Goal: Contribute content

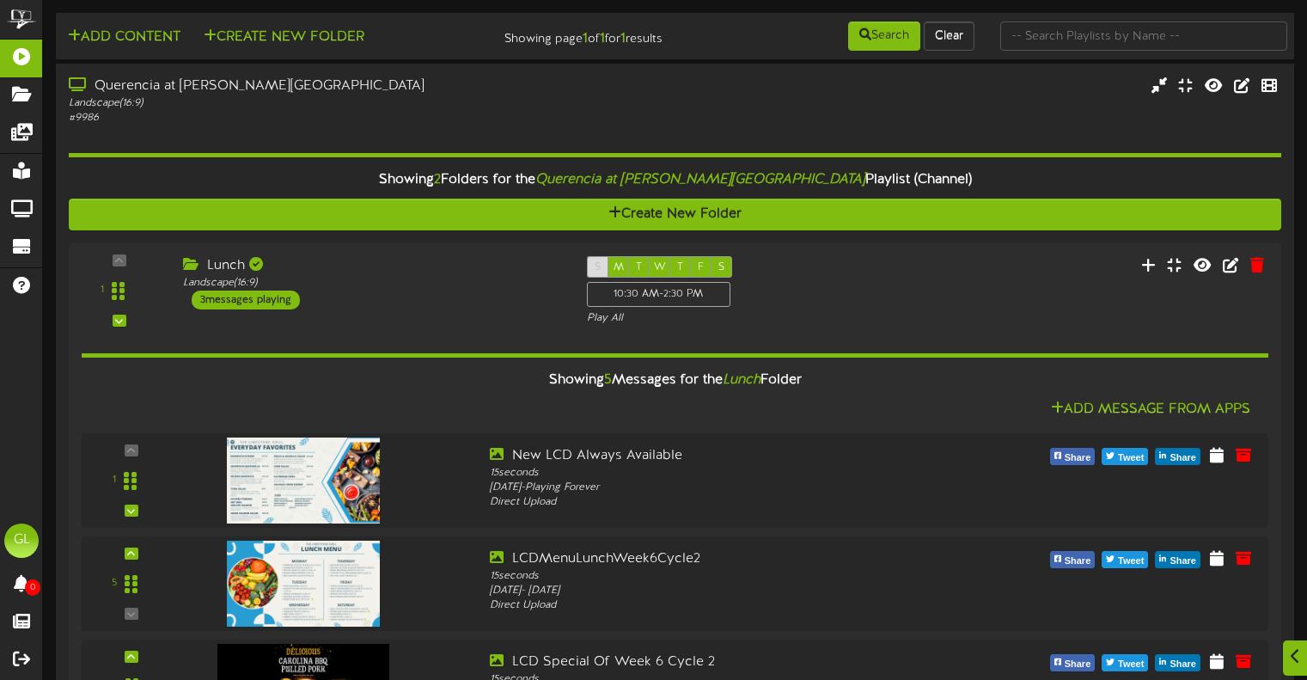
scroll to position [1032, 0]
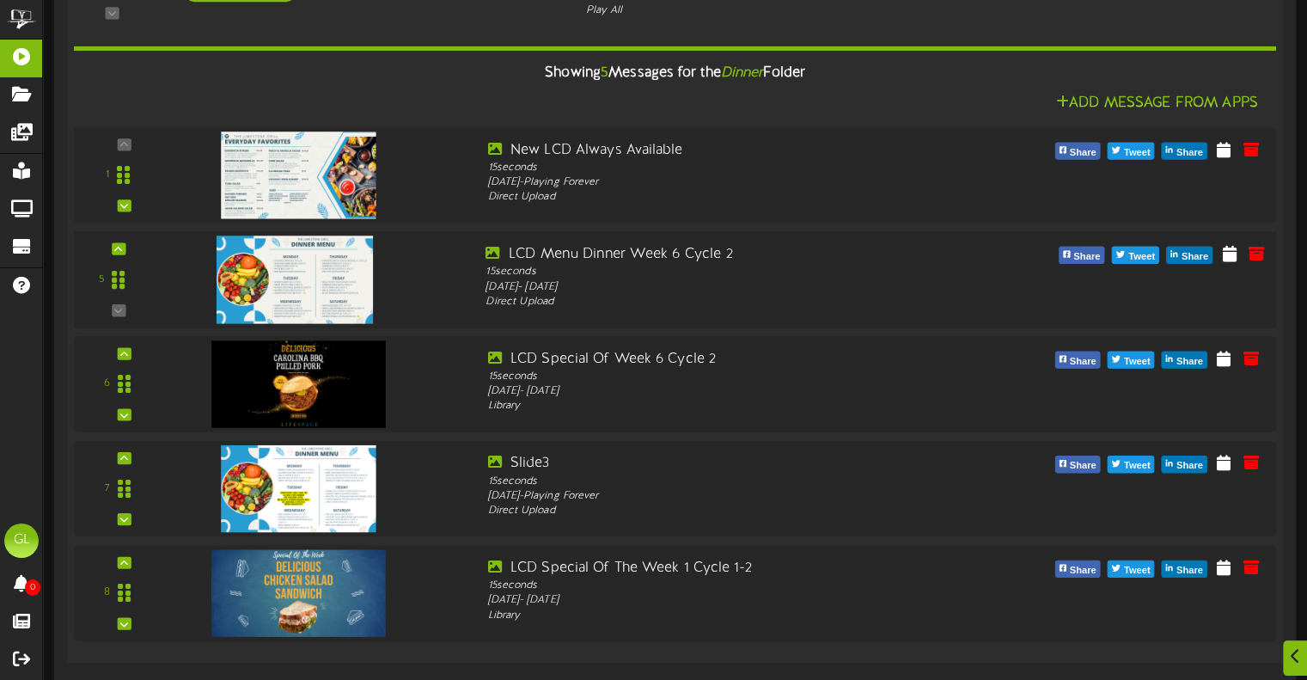
click at [264, 281] on img at bounding box center [295, 279] width 156 height 88
click at [1261, 252] on icon at bounding box center [1256, 252] width 19 height 19
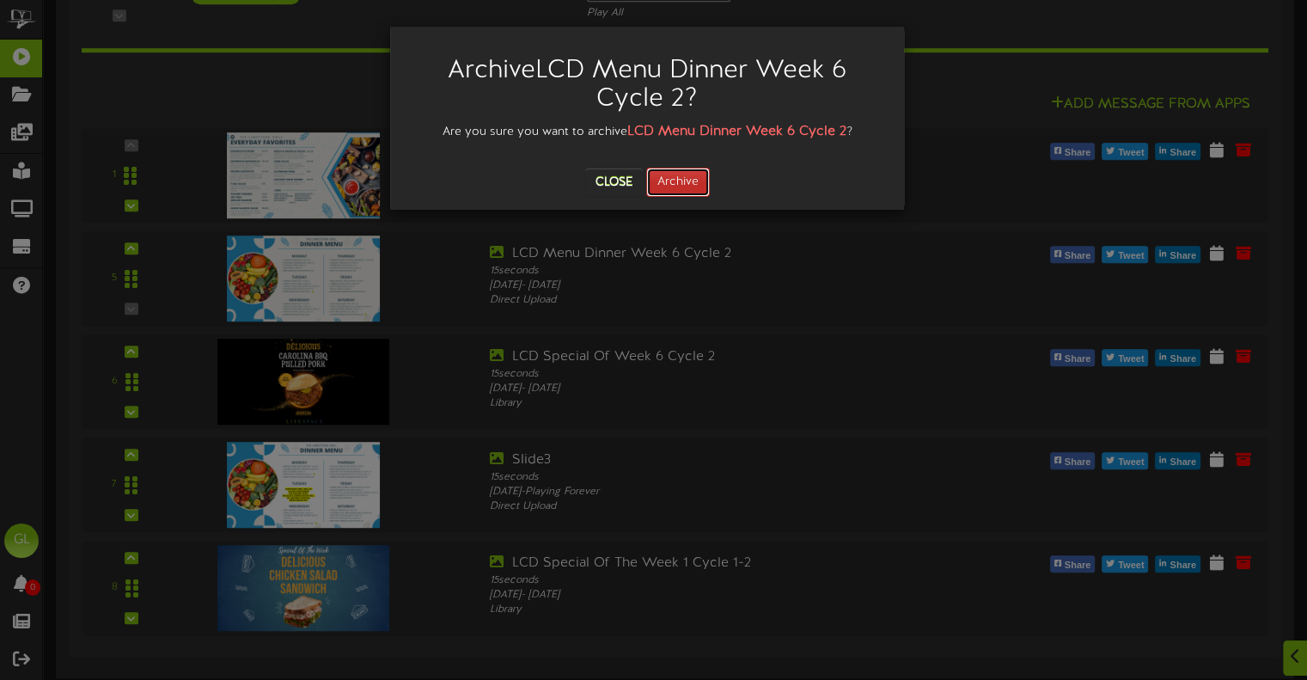
click at [701, 188] on button "Archive" at bounding box center [678, 182] width 64 height 29
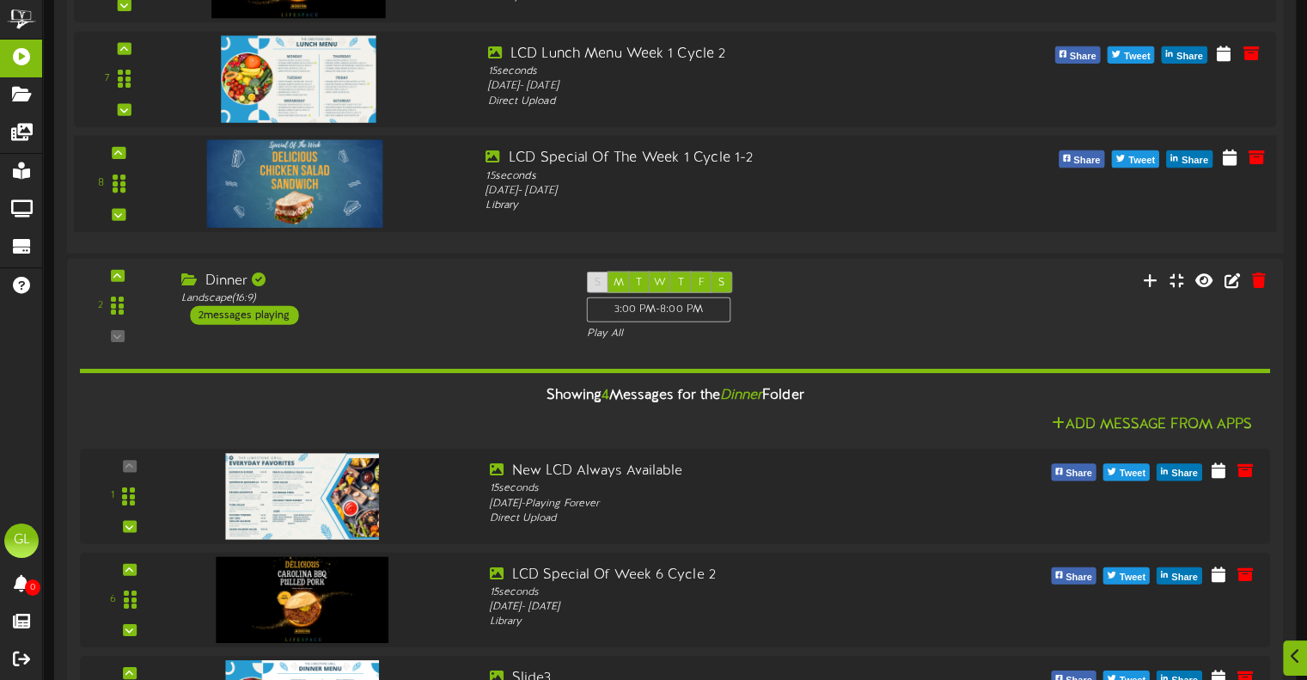
scroll to position [859, 0]
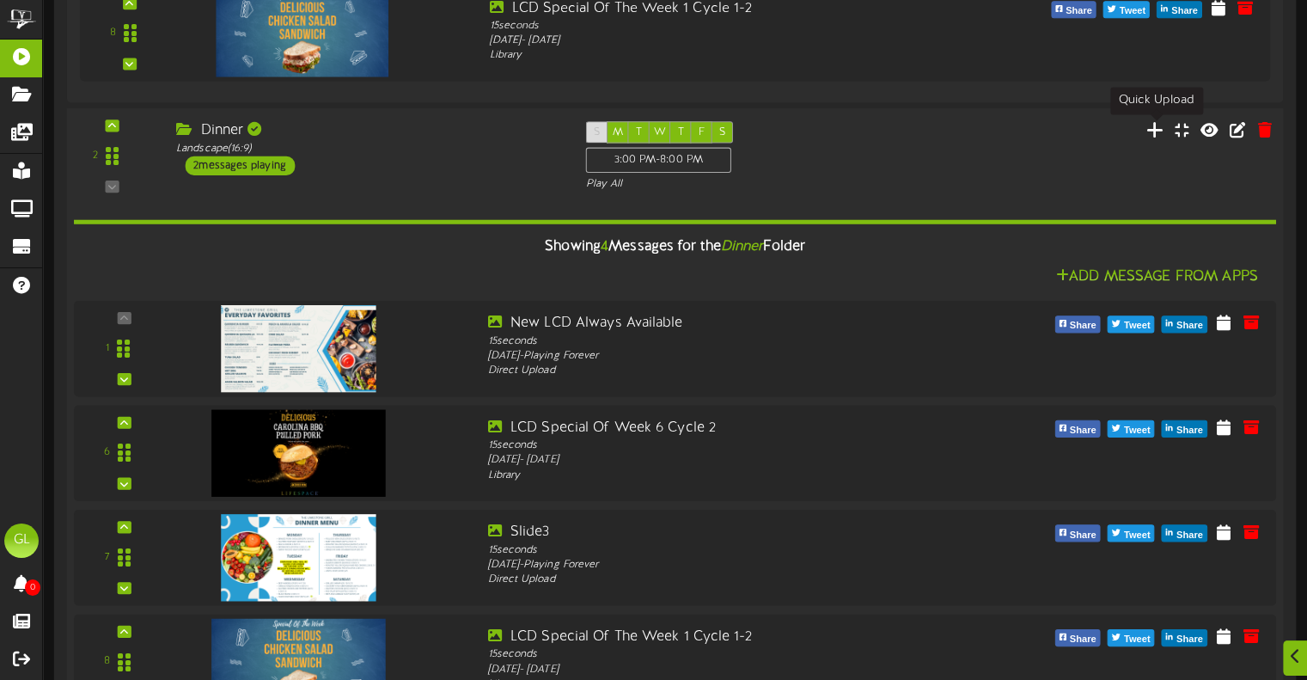
click at [1150, 130] on icon at bounding box center [1154, 128] width 18 height 19
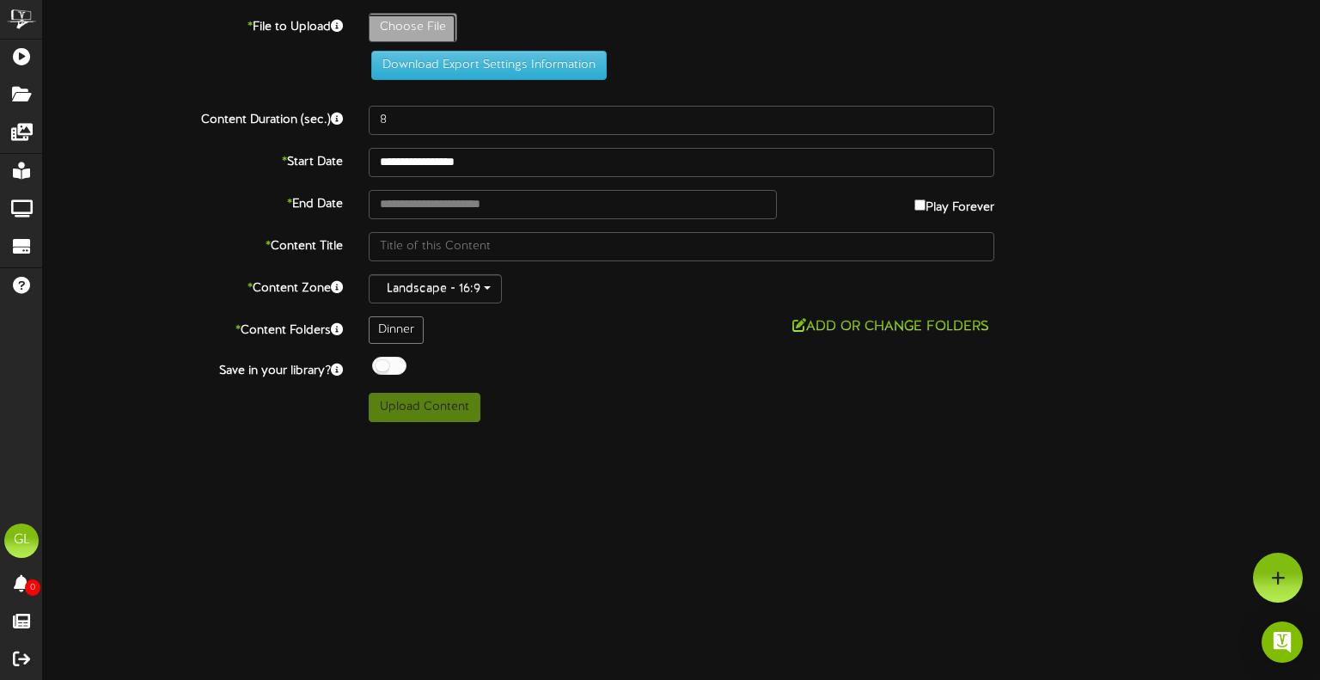
type input "**********"
type input "LCDDinnerWeek6Cycle2"
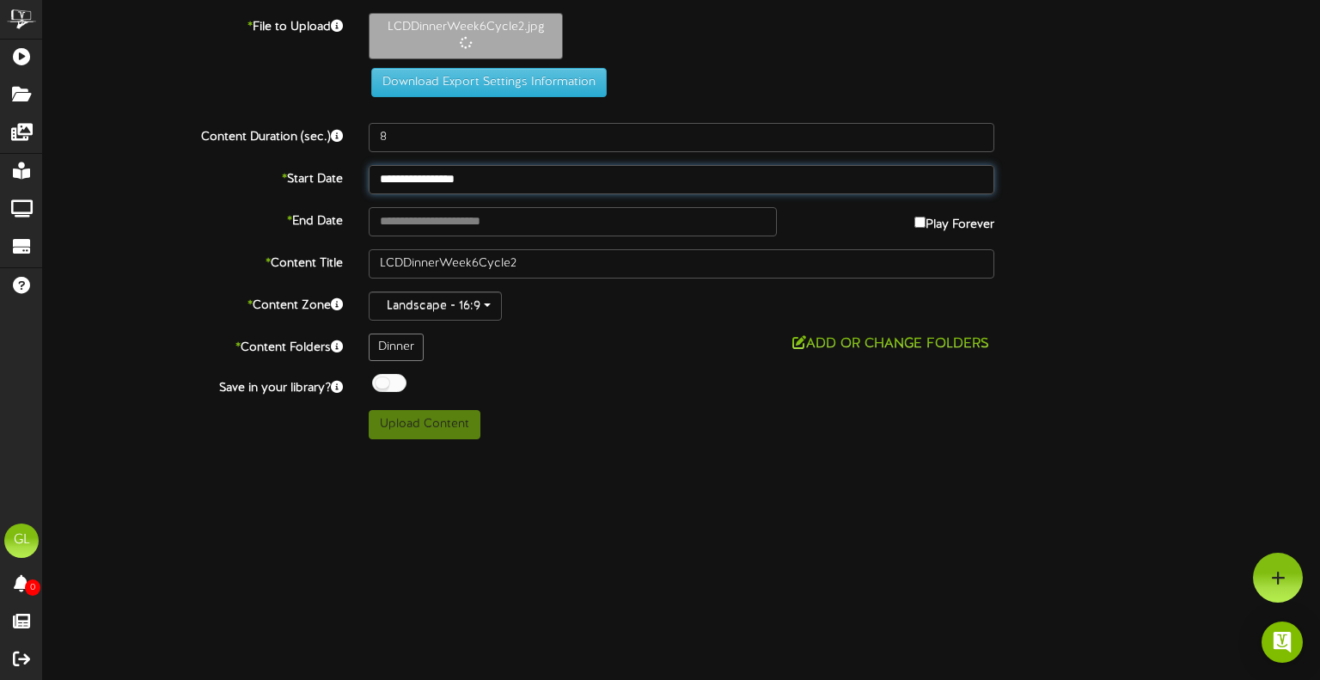
click at [451, 180] on input "**********" at bounding box center [681, 179] width 625 height 29
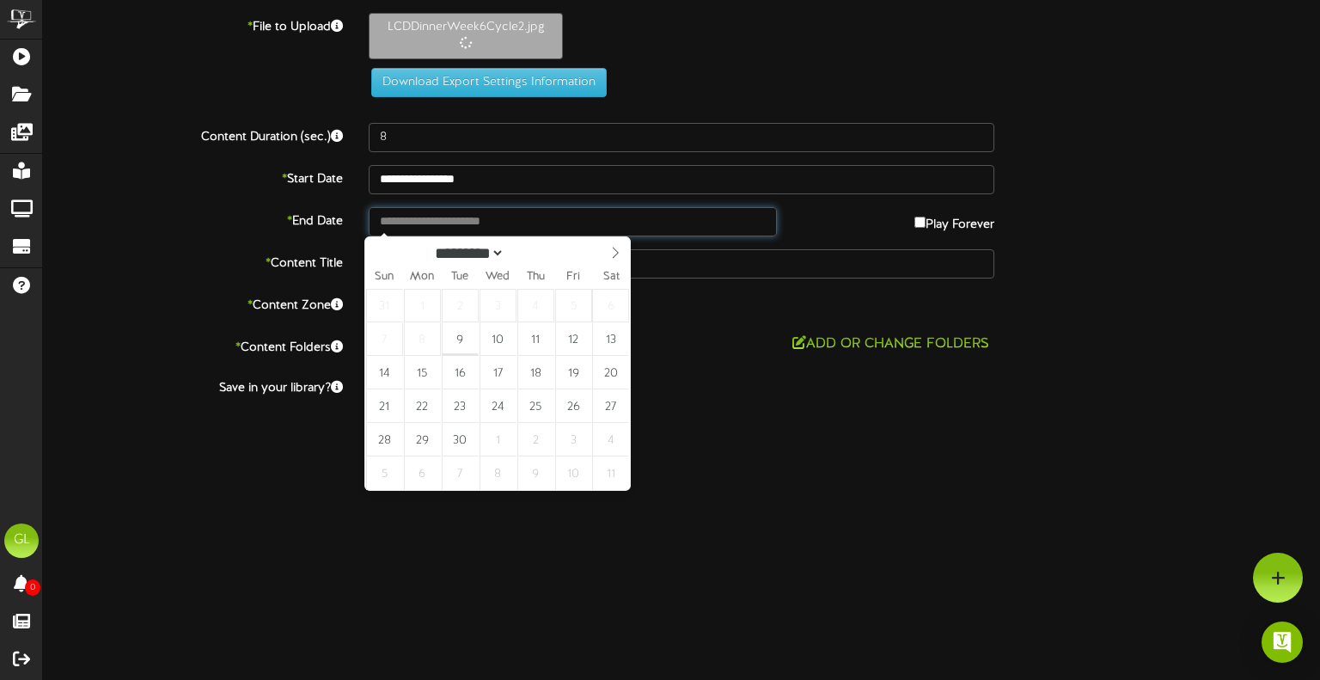
click at [699, 229] on input "text" at bounding box center [573, 221] width 408 height 29
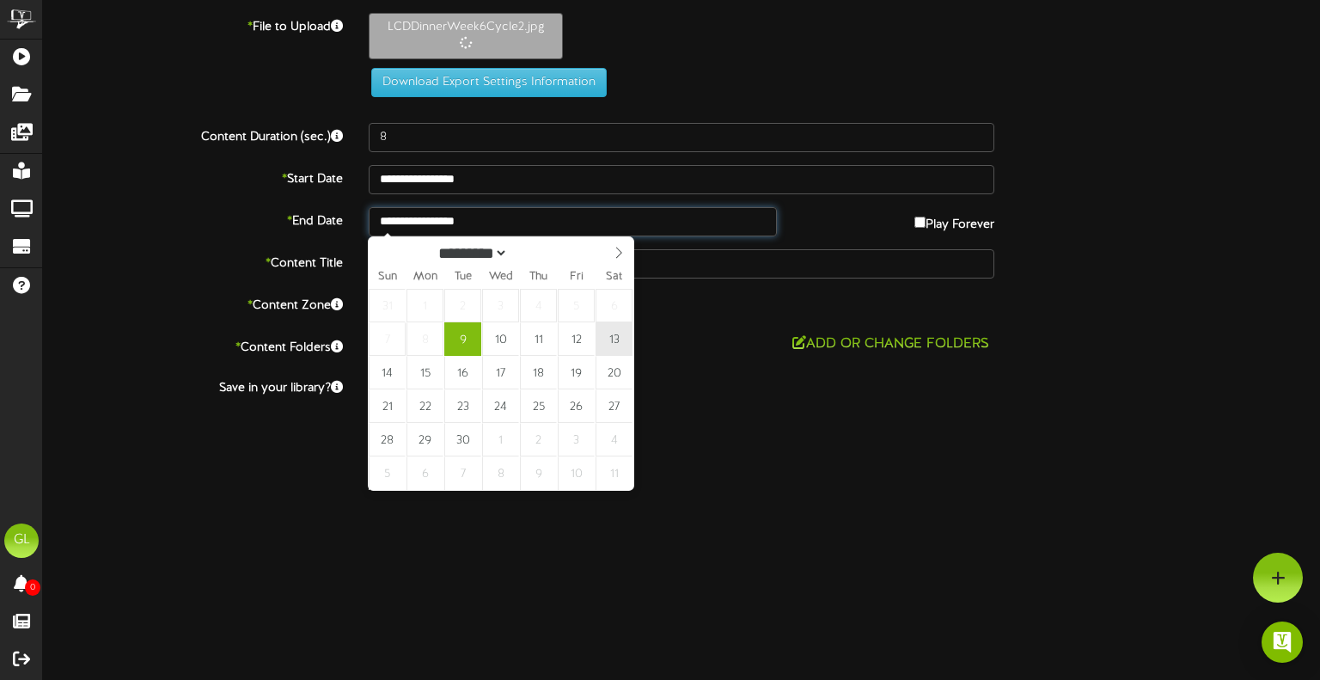
type input "**********"
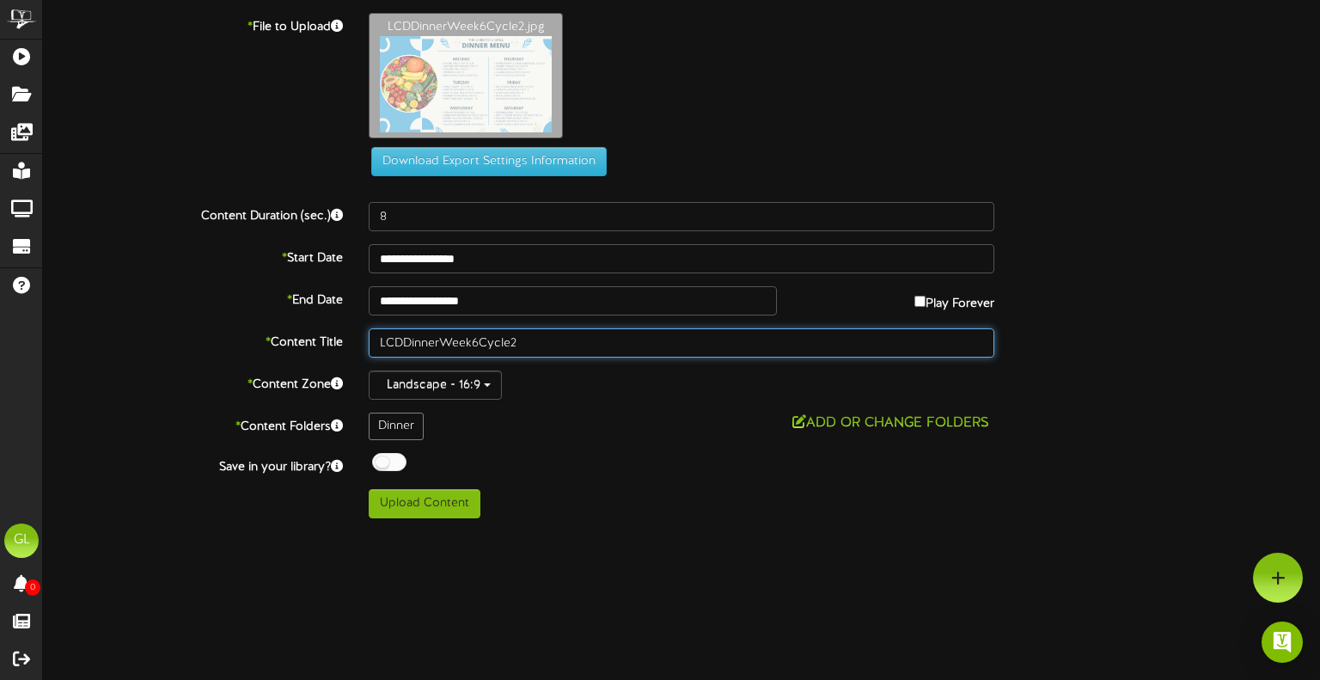
click at [511, 341] on input "LCDDinnerWeek6Cycle2" at bounding box center [681, 342] width 625 height 29
click at [481, 343] on input "LCDDinnerWeek6Cycle 2" at bounding box center [681, 342] width 625 height 29
click at [472, 343] on input "LCDDinnerWeek6 Cycle 2" at bounding box center [681, 342] width 625 height 29
click at [437, 342] on input "LCDDinnerWeek 6 Cycle 2" at bounding box center [681, 342] width 625 height 29
click at [403, 339] on input "LCDDinner Week 6 Cycle 2" at bounding box center [681, 342] width 625 height 29
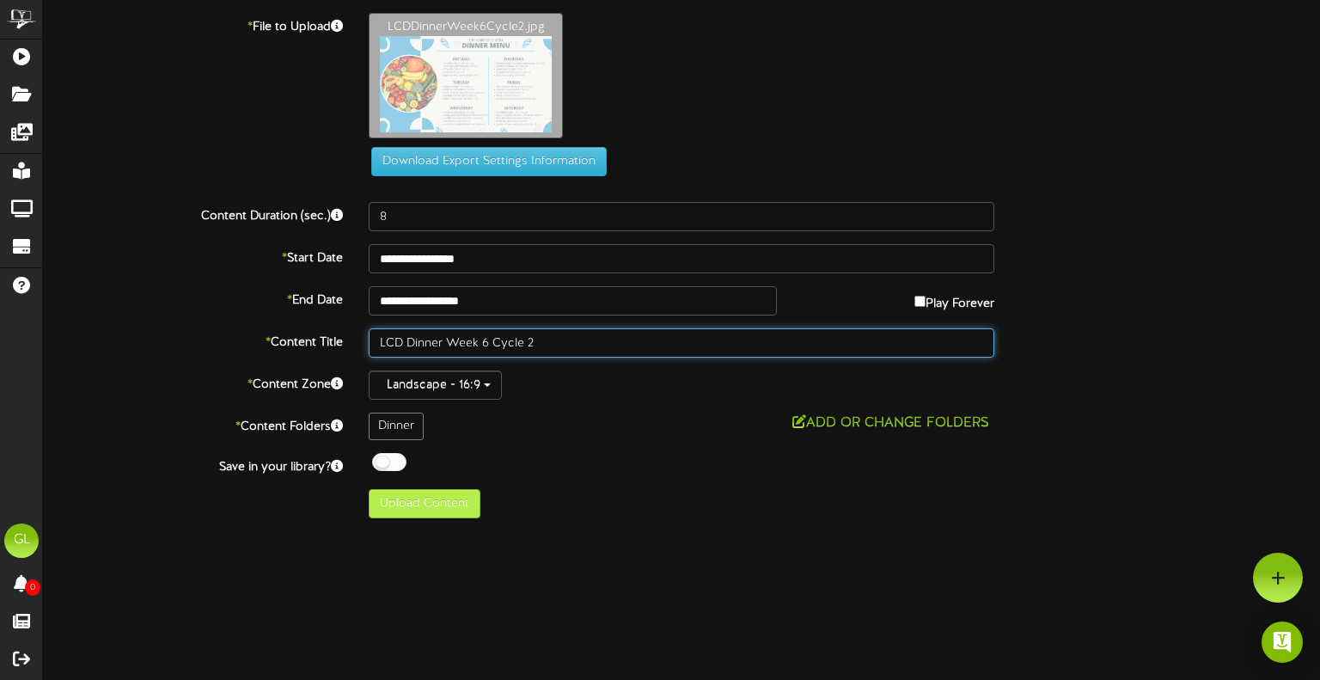
type input "LCD Dinner Week 6 Cycle 2"
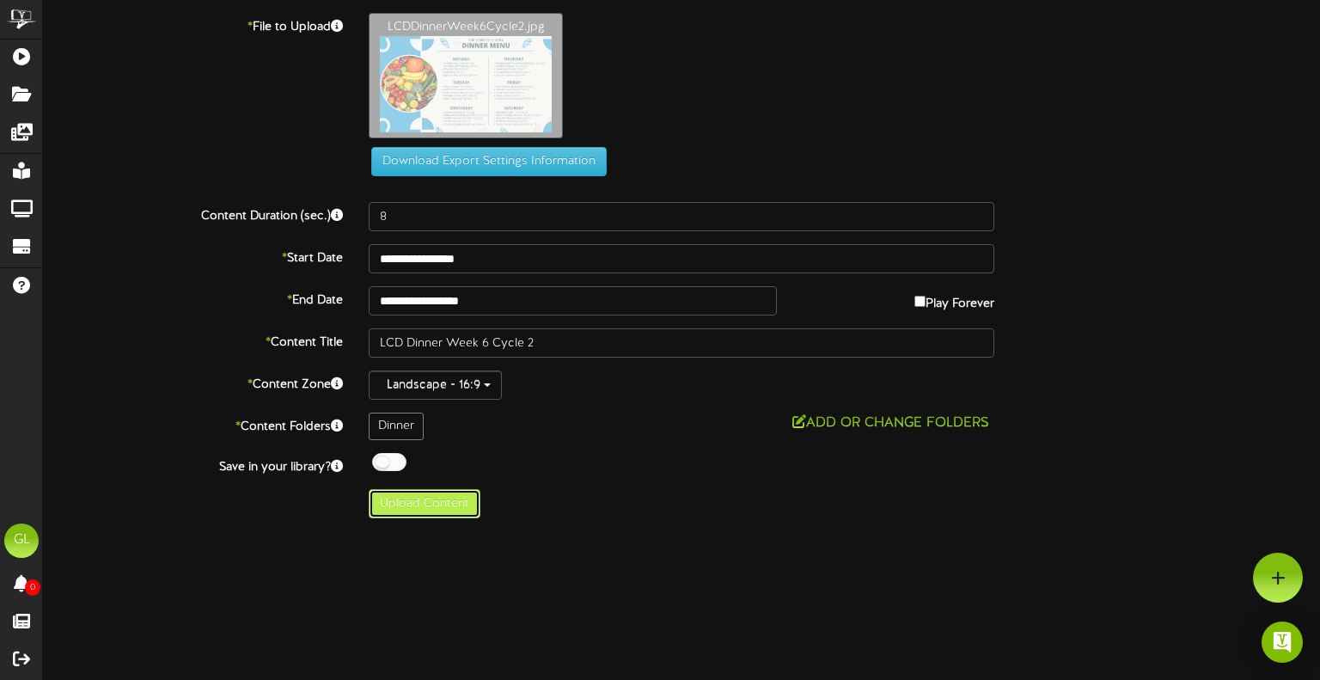
click at [425, 508] on button "Upload Content" at bounding box center [425, 503] width 112 height 29
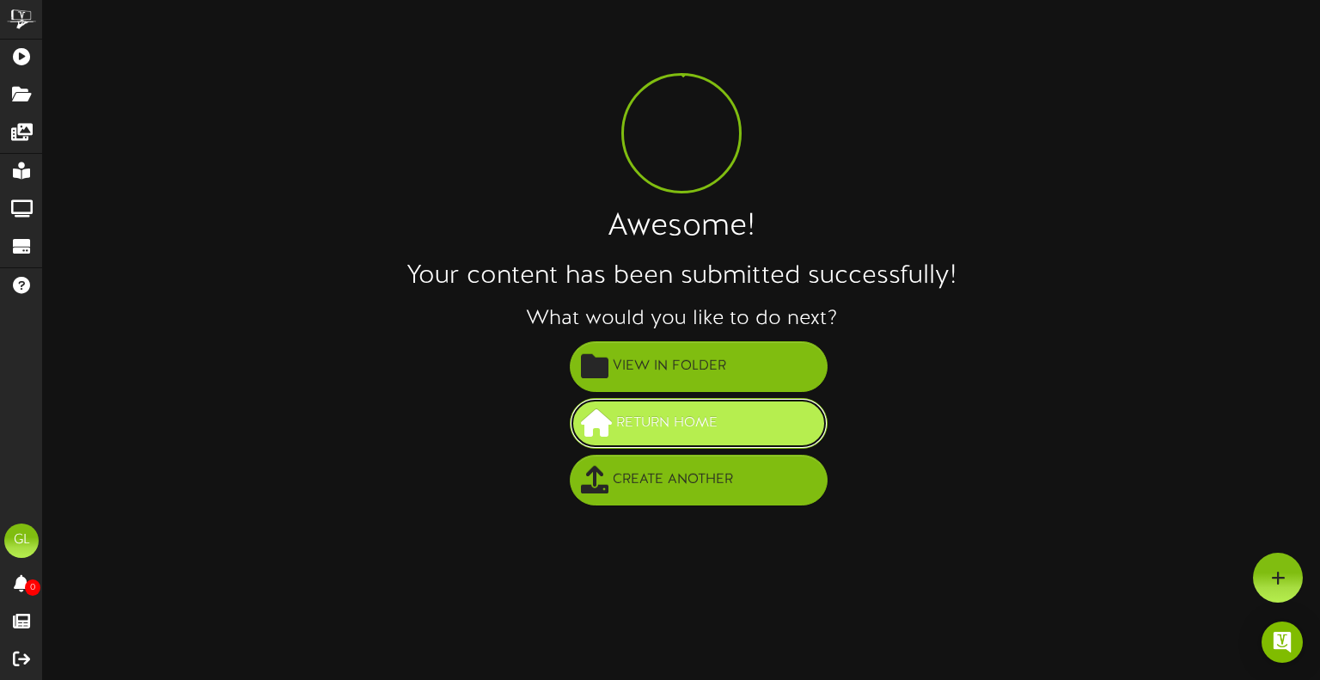
click at [687, 401] on button "Return Home" at bounding box center [699, 423] width 258 height 51
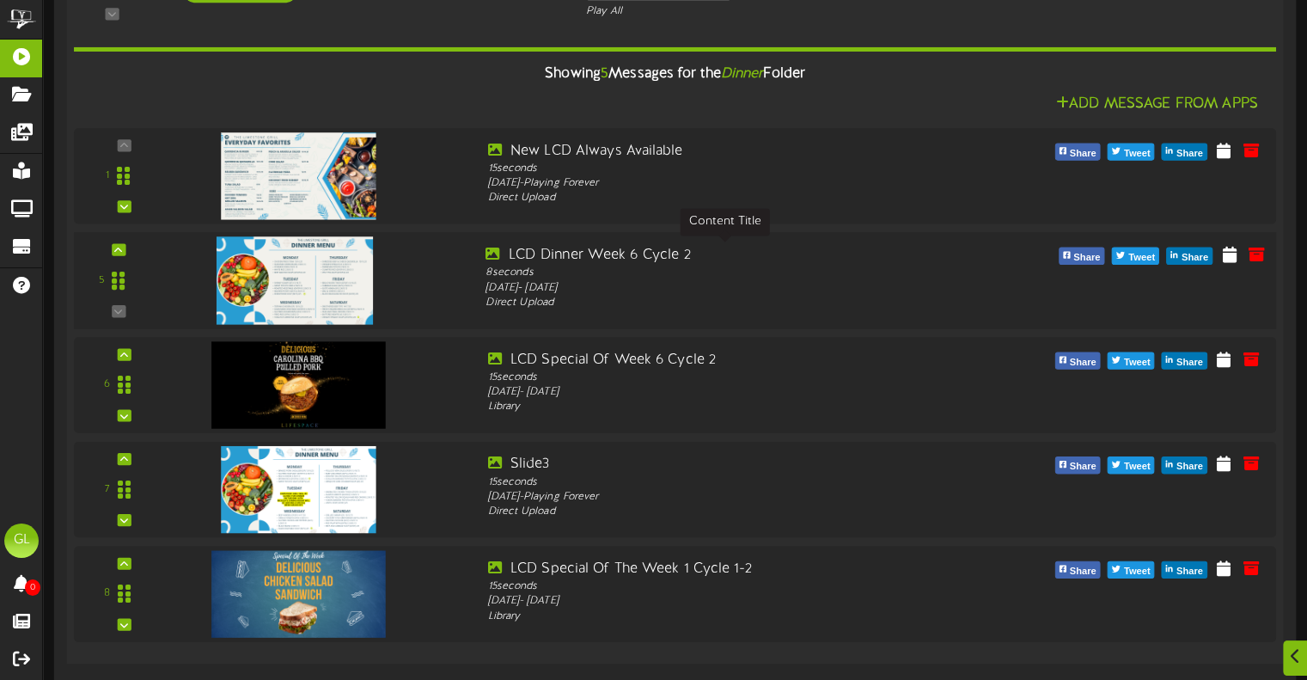
scroll to position [1032, 0]
click at [290, 283] on img at bounding box center [295, 279] width 156 height 88
